Goal: Task Accomplishment & Management: Manage account settings

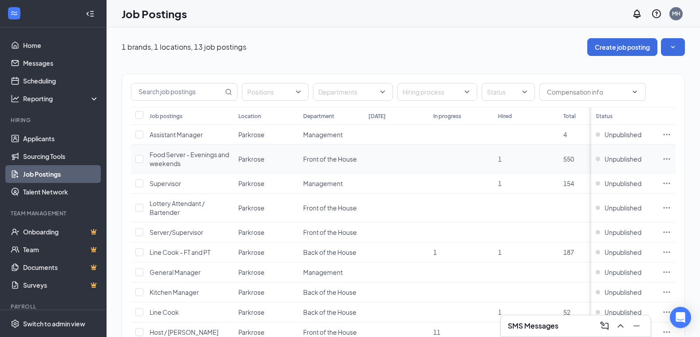
scroll to position [44, 0]
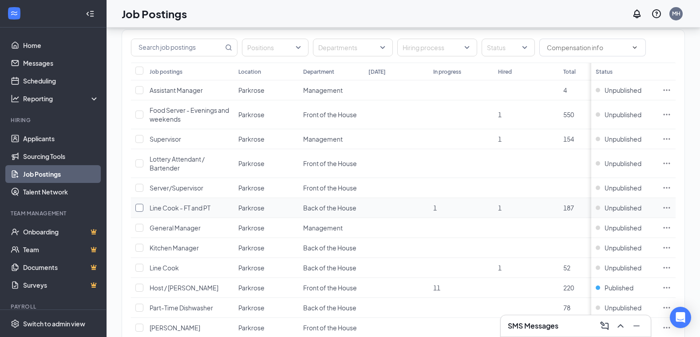
click at [139, 208] on input "checkbox" at bounding box center [139, 208] width 8 height 8
checkbox input "true"
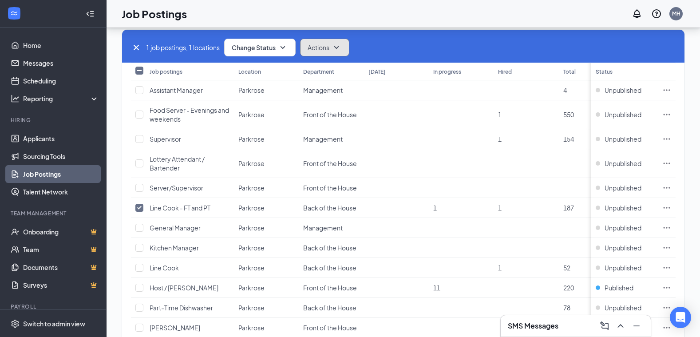
click at [323, 48] on span "Actions" at bounding box center [319, 47] width 22 height 9
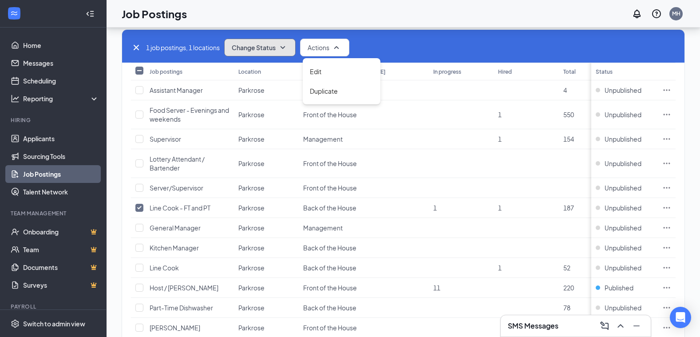
click at [250, 47] on span "Change Status" at bounding box center [254, 47] width 44 height 6
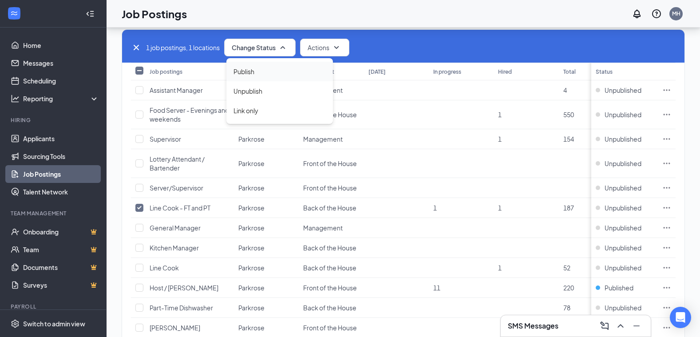
click at [253, 67] on span "Publish" at bounding box center [243, 72] width 21 height 10
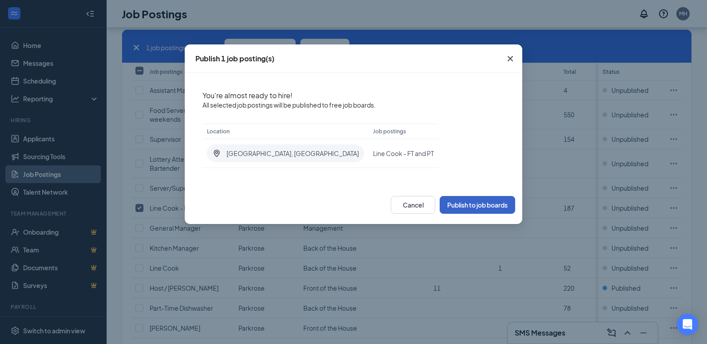
click at [477, 202] on button "Publish to job boards" at bounding box center [476, 205] width 75 height 18
